Goal: Information Seeking & Learning: Learn about a topic

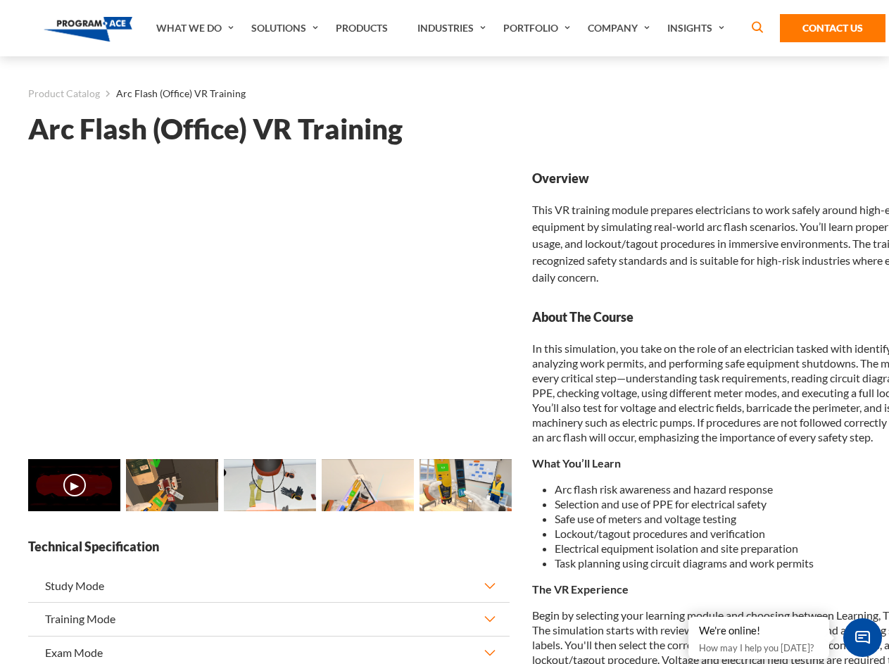
click at [196, 28] on link "What We Do" at bounding box center [196, 28] width 95 height 56
click at [287, 28] on link "Solutions" at bounding box center [286, 28] width 84 height 56
click at [453, 28] on link "Industries" at bounding box center [453, 28] width 86 height 56
click at [622, 28] on link "Company" at bounding box center [621, 28] width 80 height 56
click at [698, 28] on link "Insights" at bounding box center [697, 28] width 75 height 56
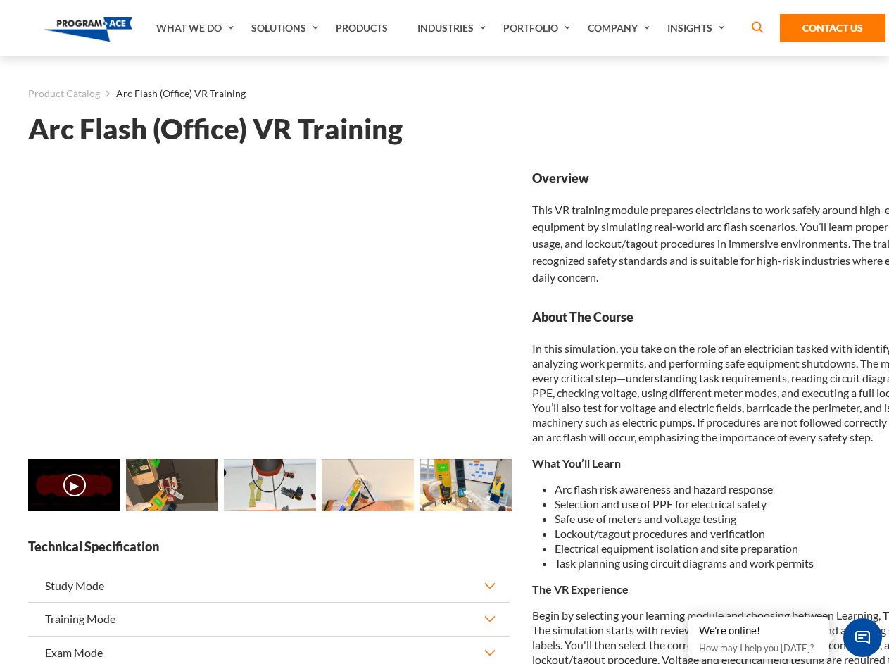
click at [0, 493] on main "Product Catalog Arc Flash (Office) VR Training Arc Flash (Office) VR Training L…" at bounding box center [444, 614] width 889 height 1117
